Goal: Check status: Check status

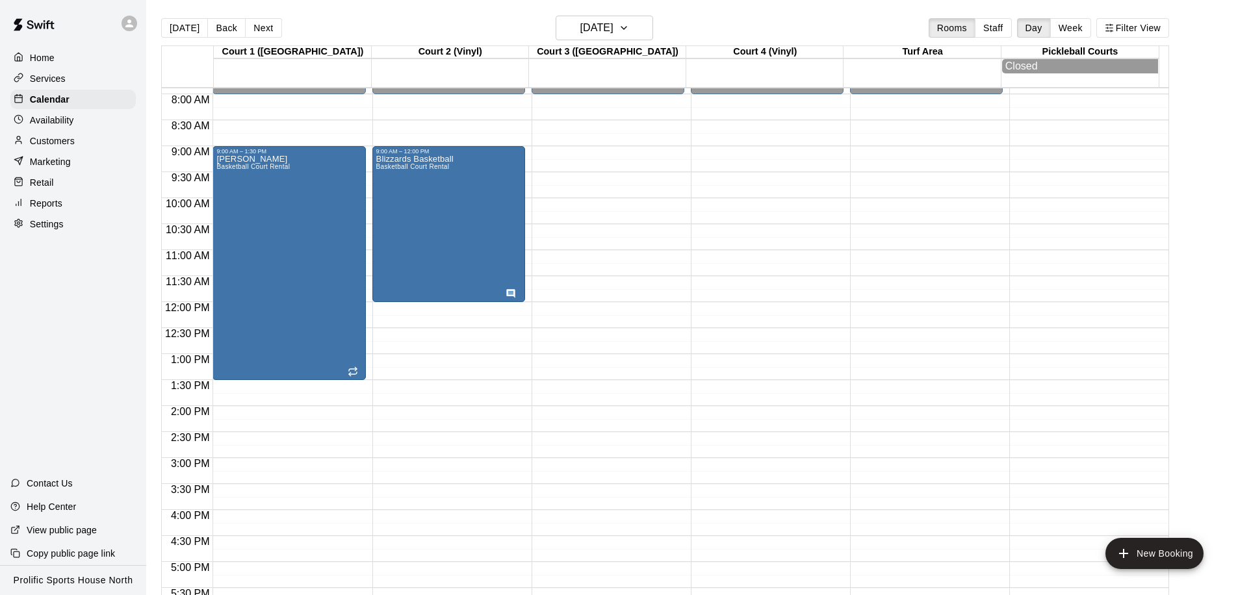
scroll to position [685, 0]
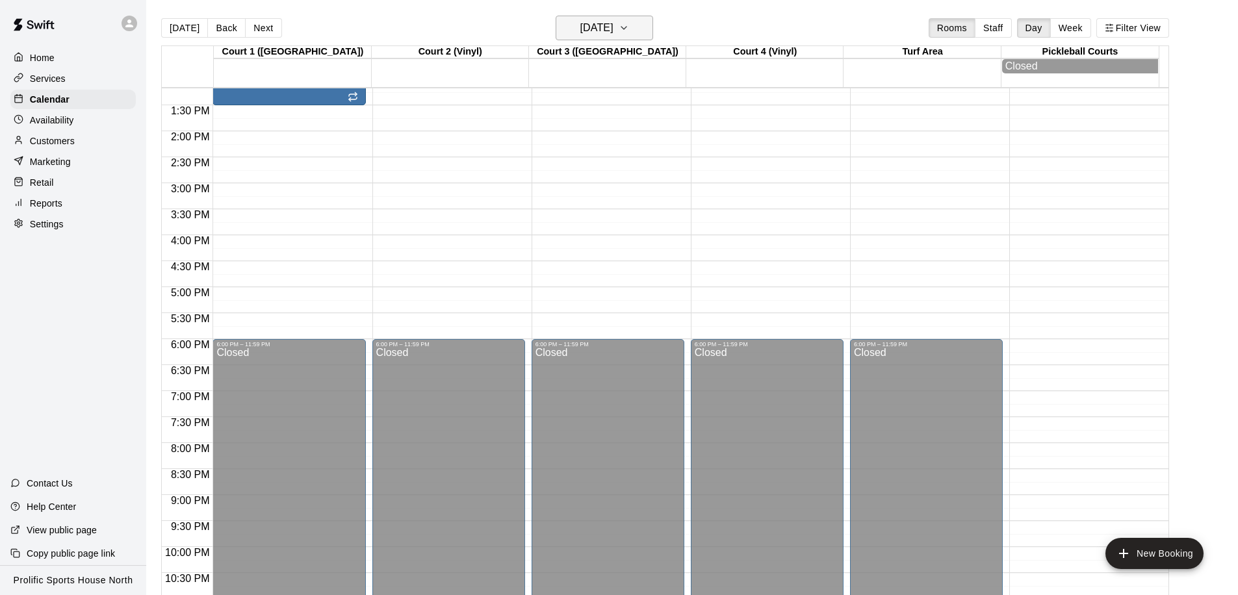
click at [641, 21] on button "[DATE]" at bounding box center [605, 28] width 98 height 25
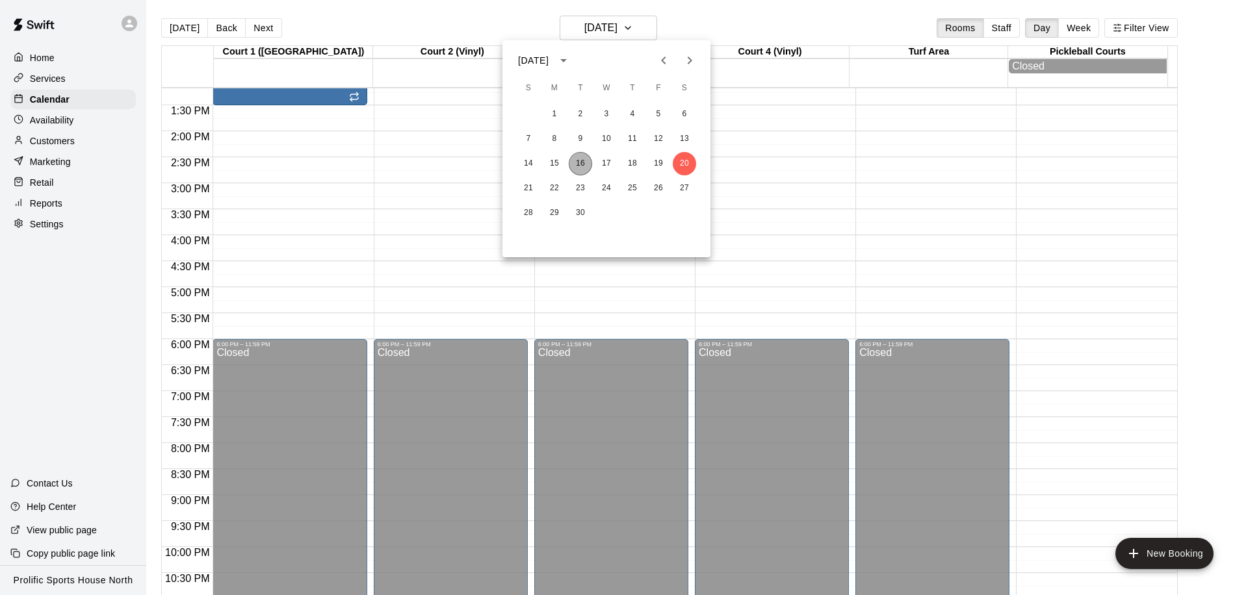
click at [579, 170] on button "16" at bounding box center [580, 163] width 23 height 23
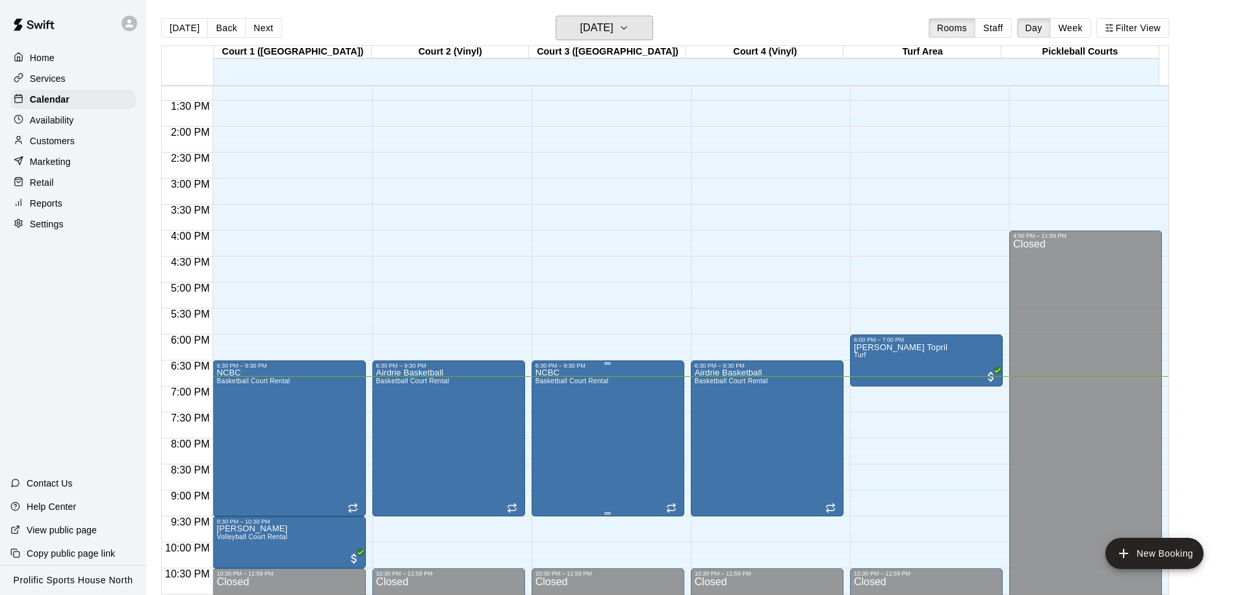
scroll to position [724, 0]
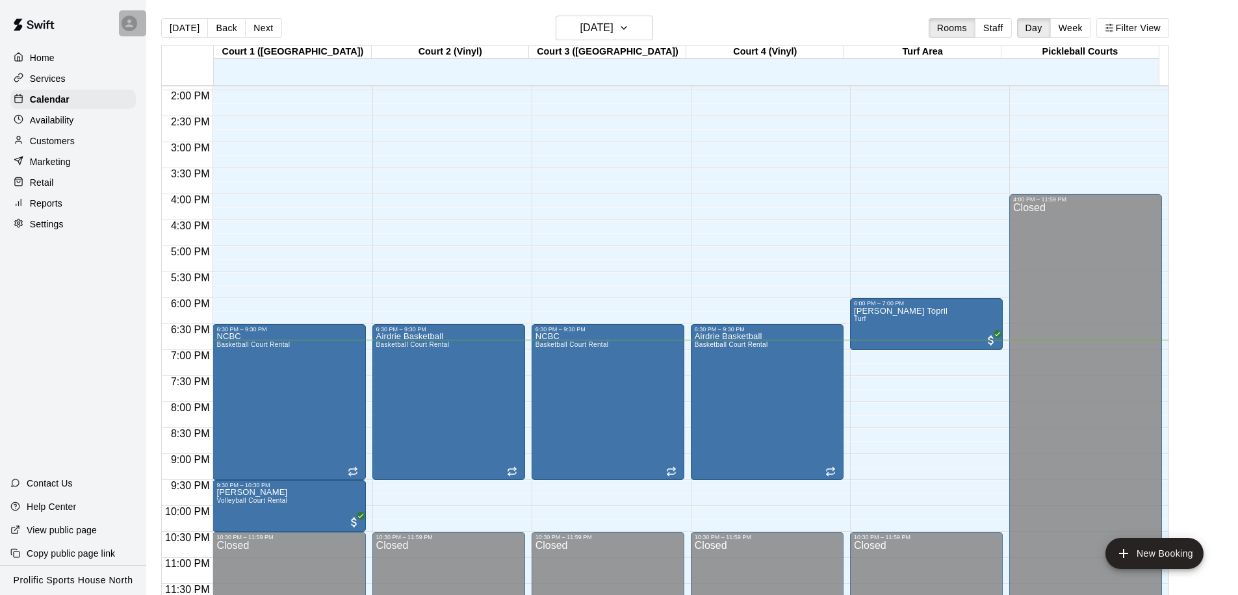
click at [124, 20] on icon at bounding box center [130, 24] width 12 height 12
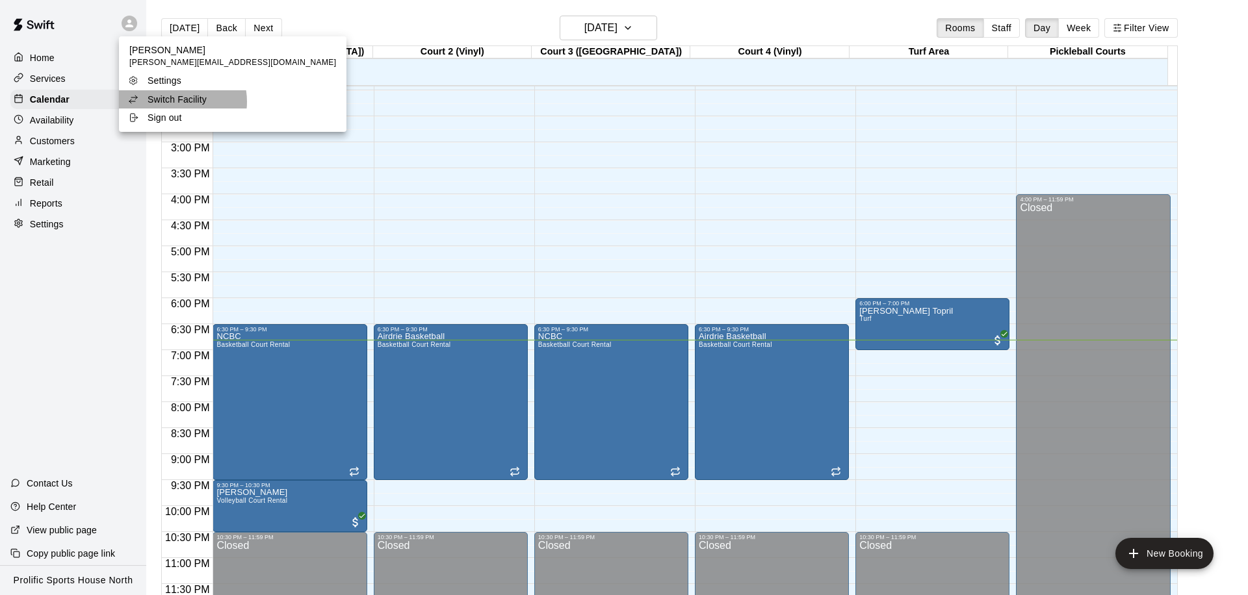
click at [173, 102] on p "Switch Facility" at bounding box center [177, 99] width 59 height 13
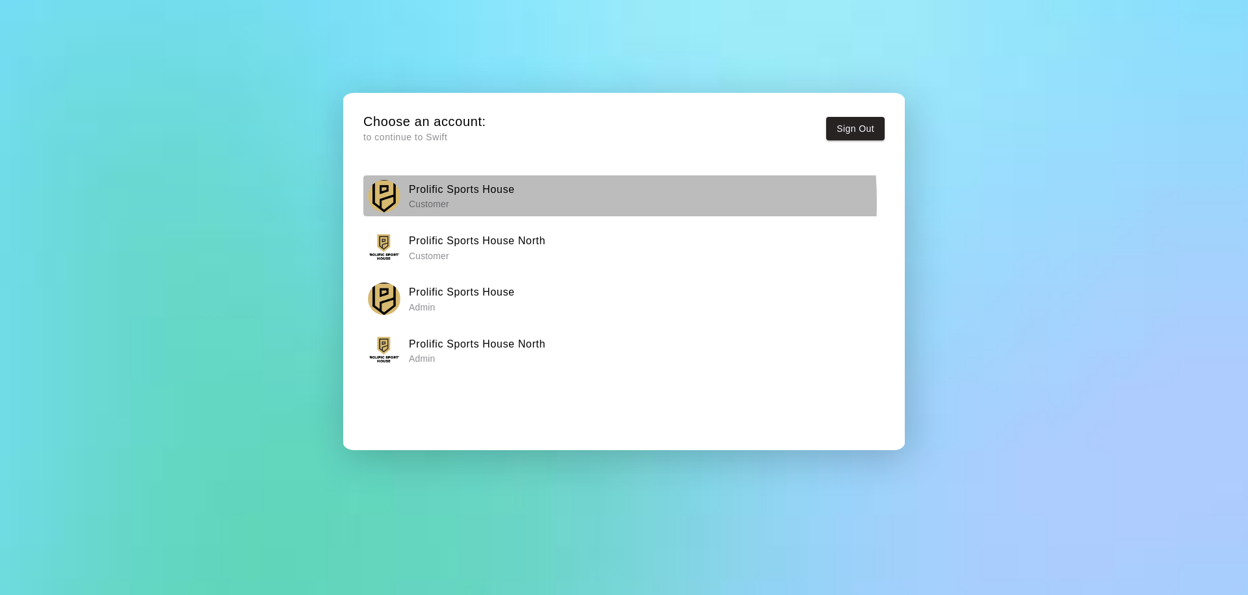
click at [478, 203] on p "Customer" at bounding box center [462, 204] width 106 height 13
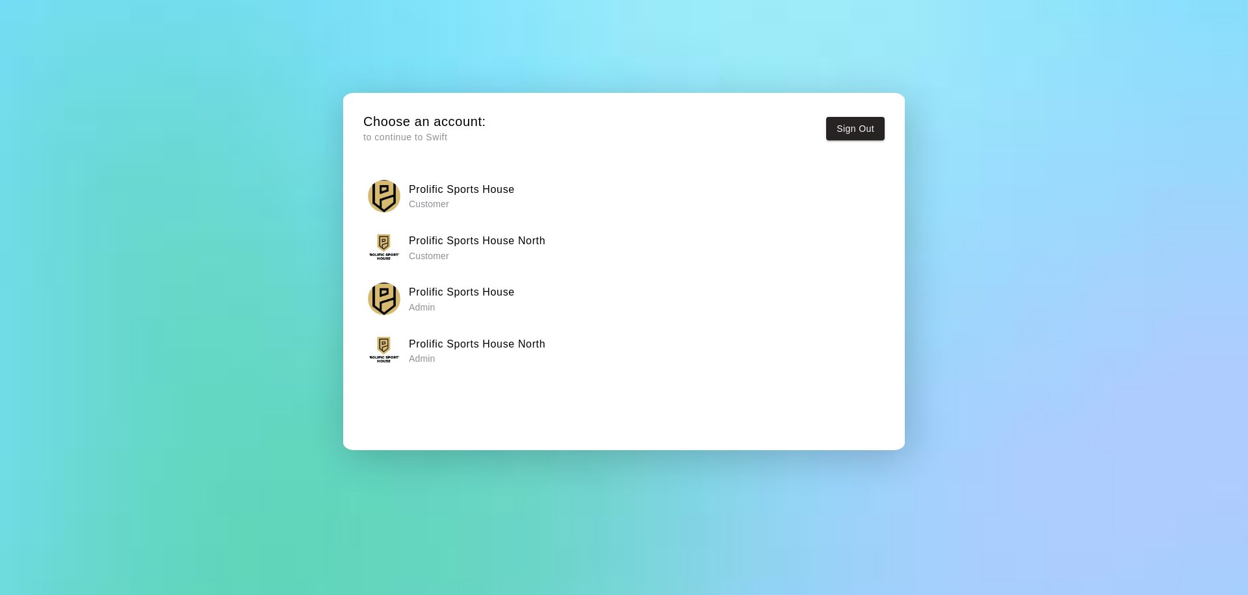
click at [561, 300] on div "Prolific Sports House Admin" at bounding box center [624, 299] width 513 height 33
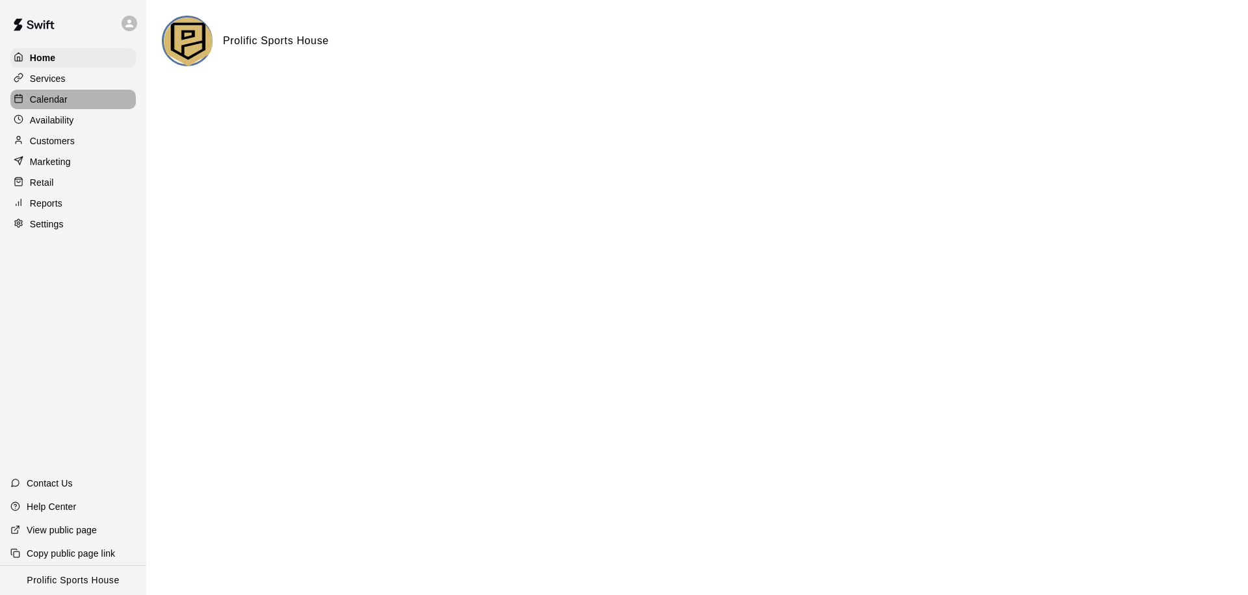
click at [32, 100] on p "Calendar" at bounding box center [49, 99] width 38 height 13
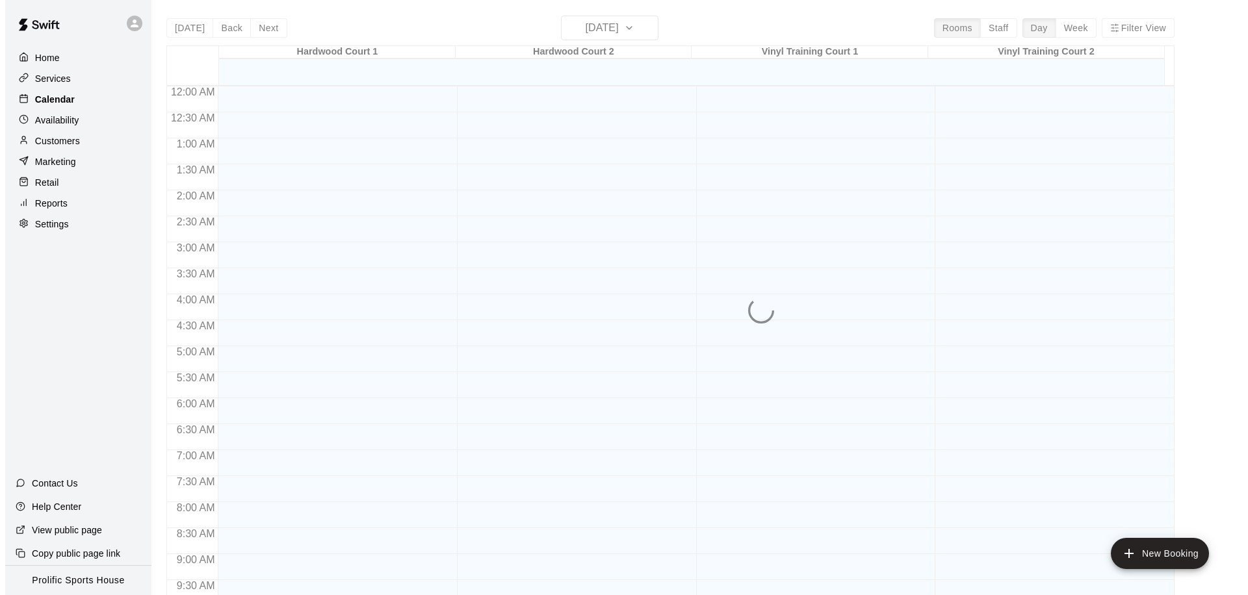
scroll to position [685, 0]
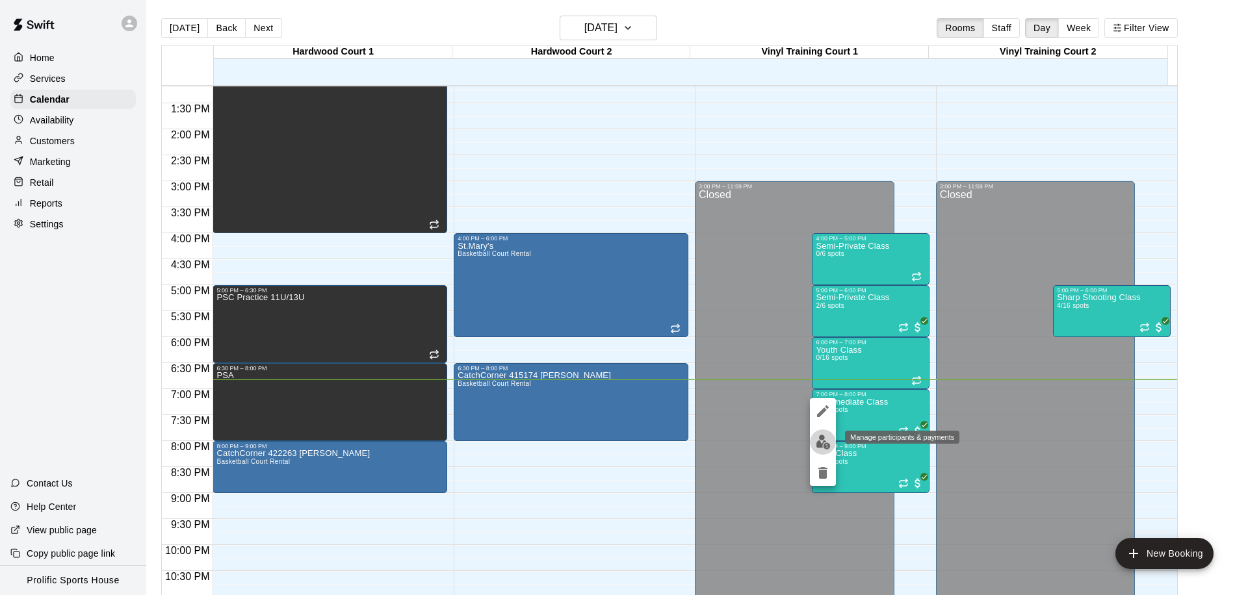
click at [829, 447] on img "edit" at bounding box center [823, 442] width 15 height 15
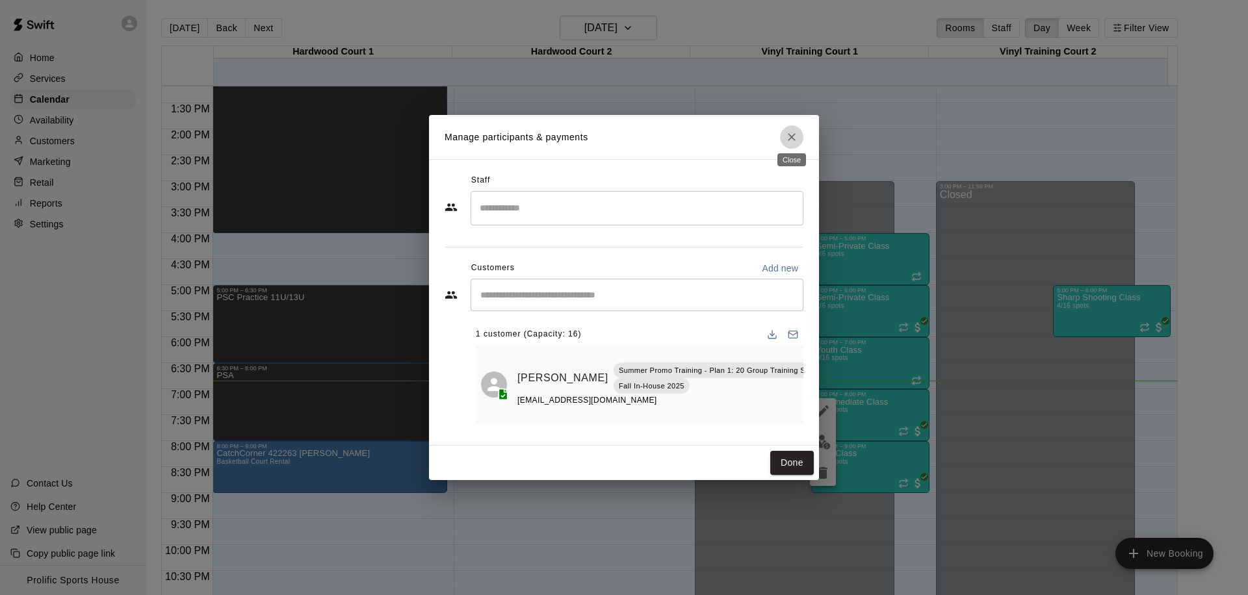
click at [790, 140] on button "Close" at bounding box center [791, 136] width 23 height 23
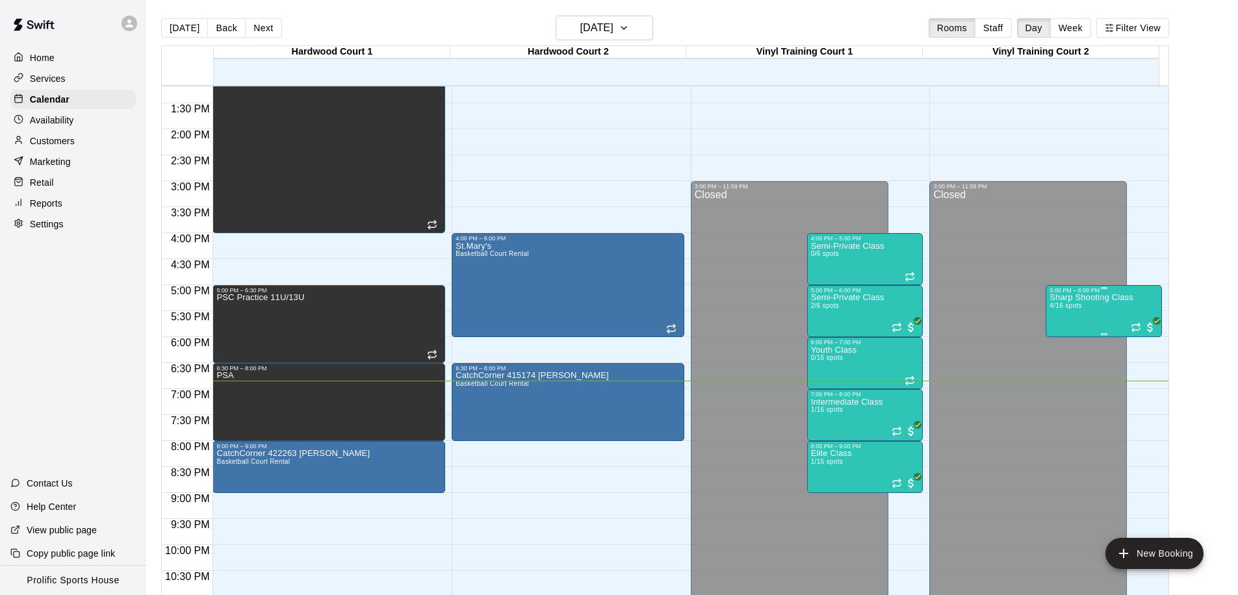
click at [1105, 291] on div "5:00 PM – 6:00 PM" at bounding box center [1104, 290] width 109 height 7
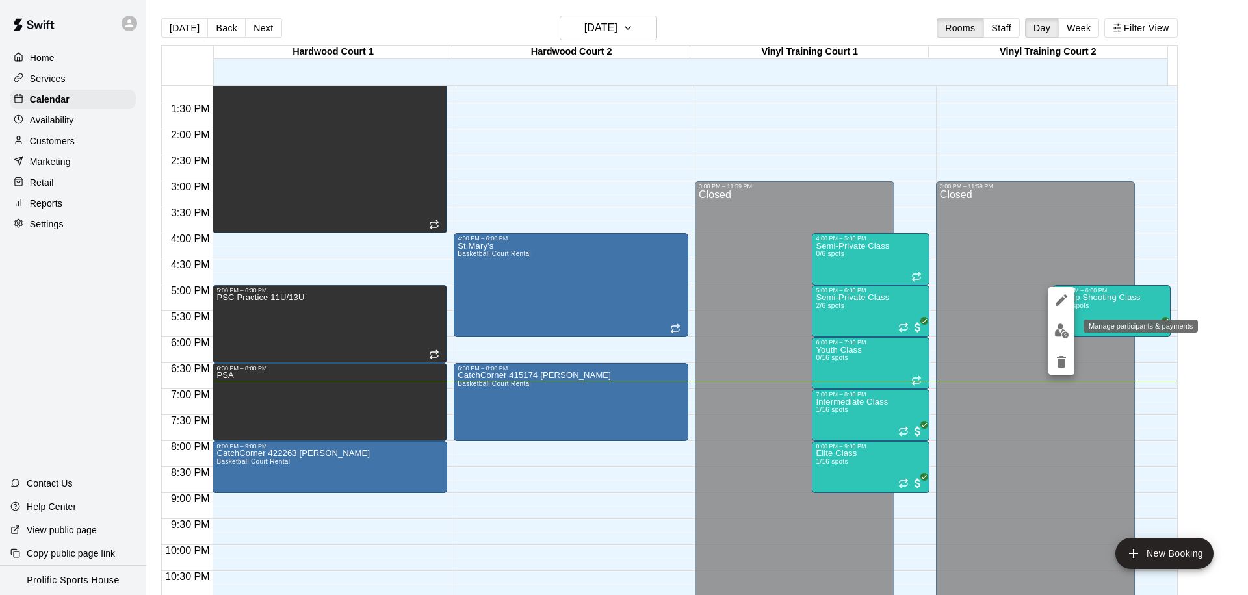
click at [1065, 326] on img "edit" at bounding box center [1061, 331] width 15 height 15
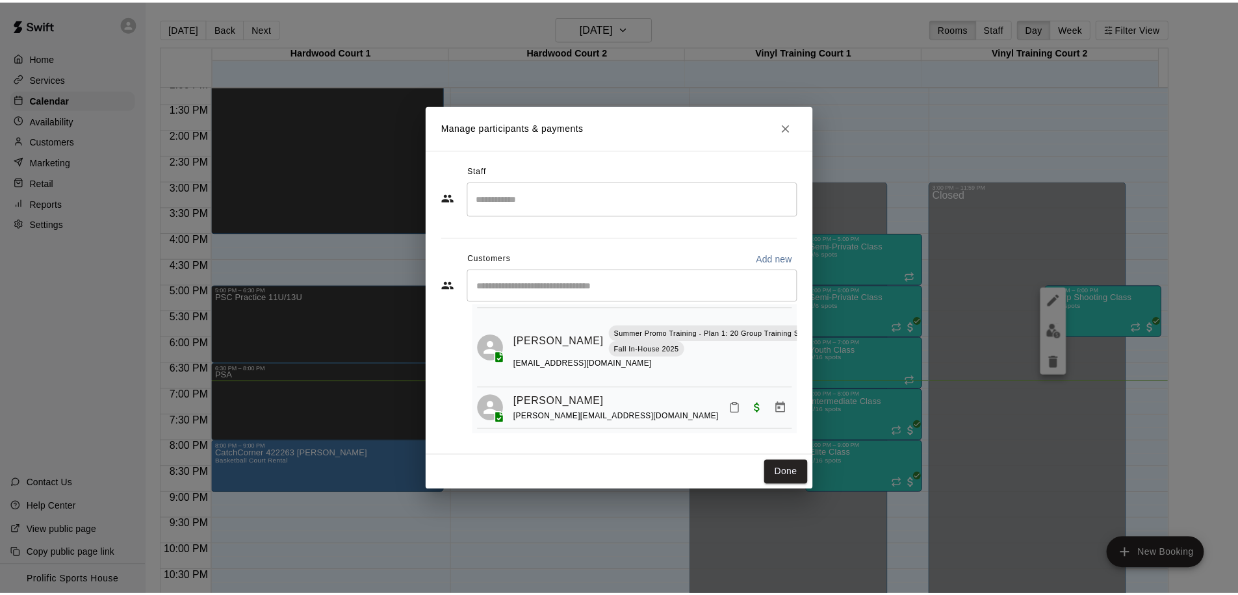
scroll to position [91, 0]
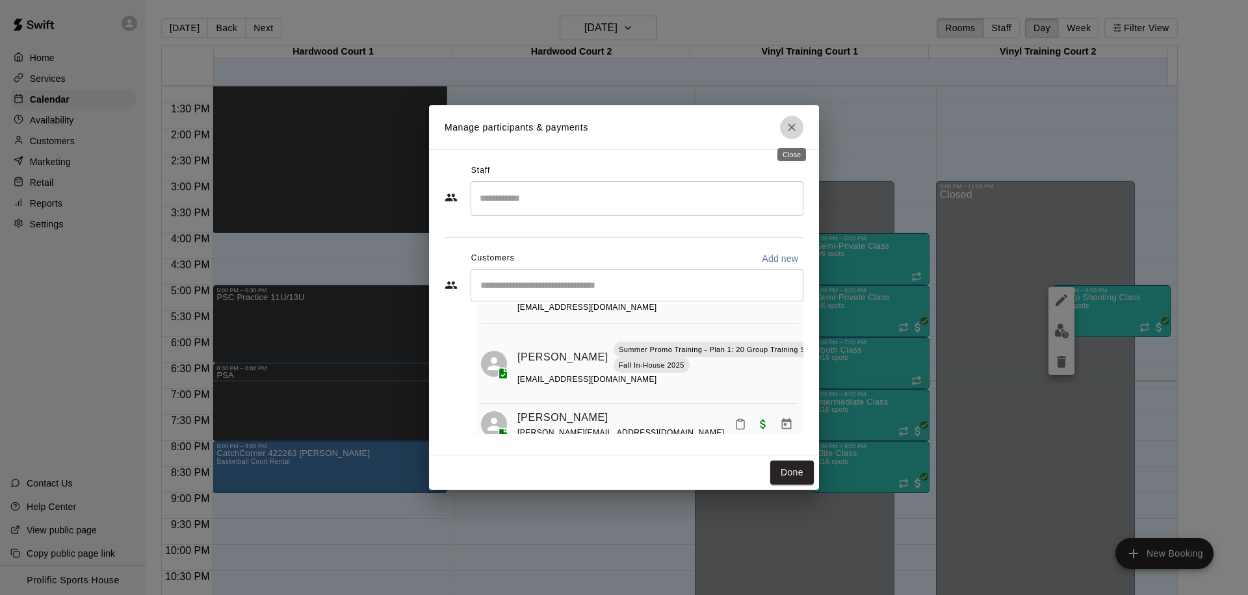
click at [799, 122] on button "Close" at bounding box center [791, 127] width 23 height 23
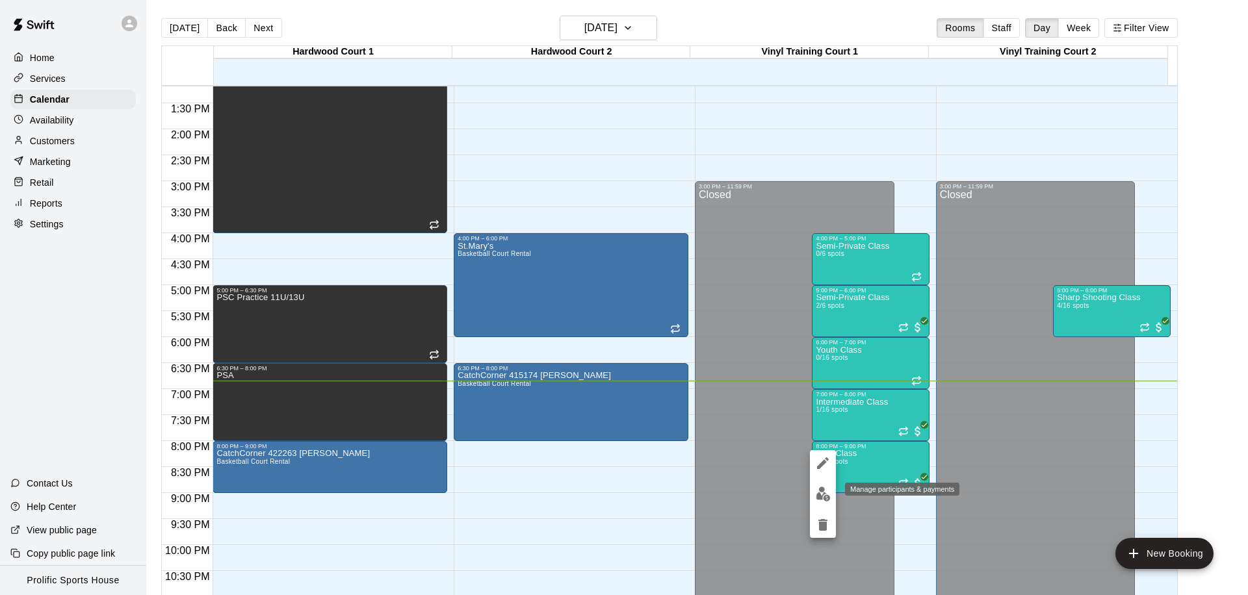
click at [826, 498] on img "edit" at bounding box center [823, 494] width 15 height 15
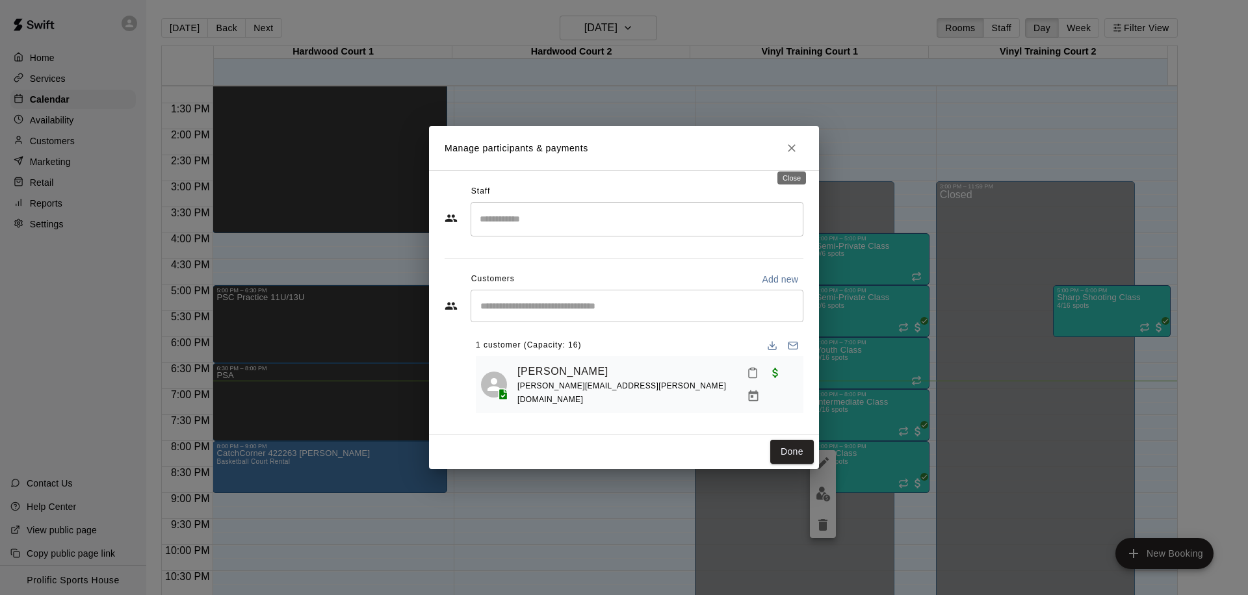
click at [789, 152] on icon "Close" at bounding box center [792, 148] width 8 height 8
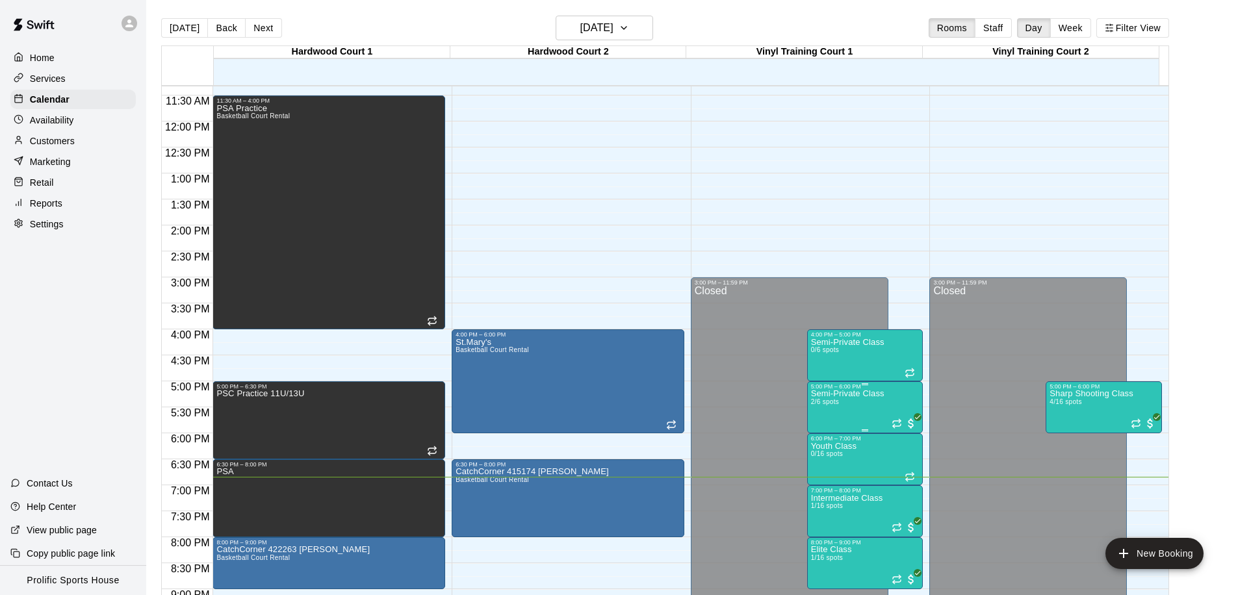
scroll to position [273, 0]
